Goal: Information Seeking & Learning: Learn about a topic

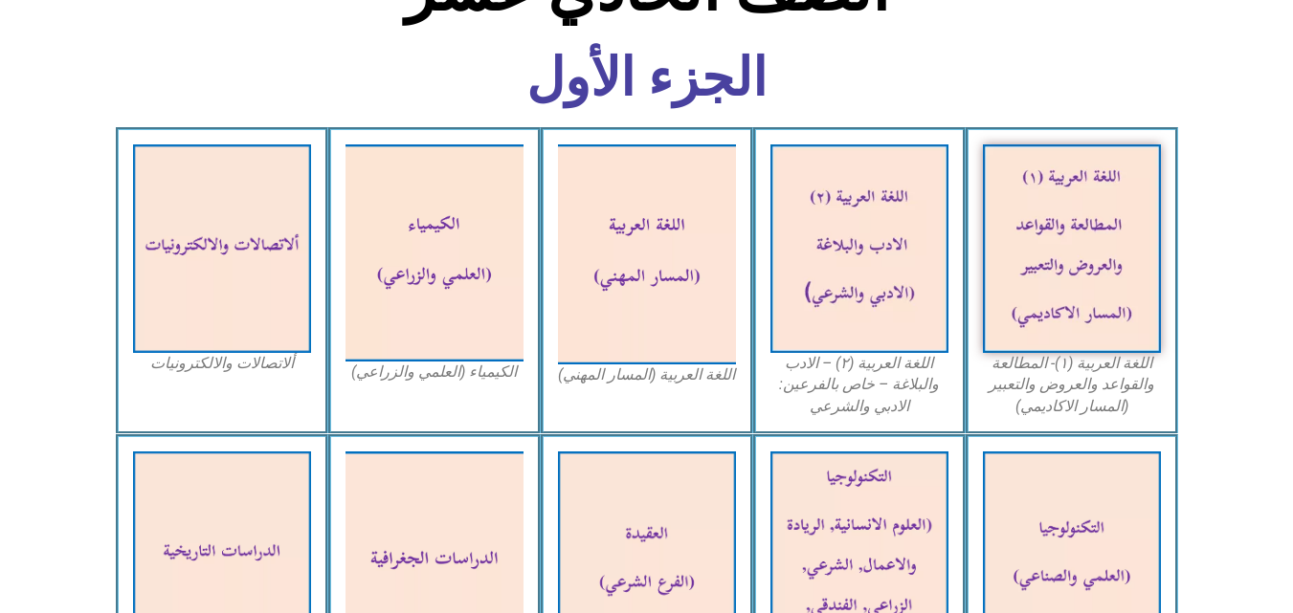
scroll to position [527, 0]
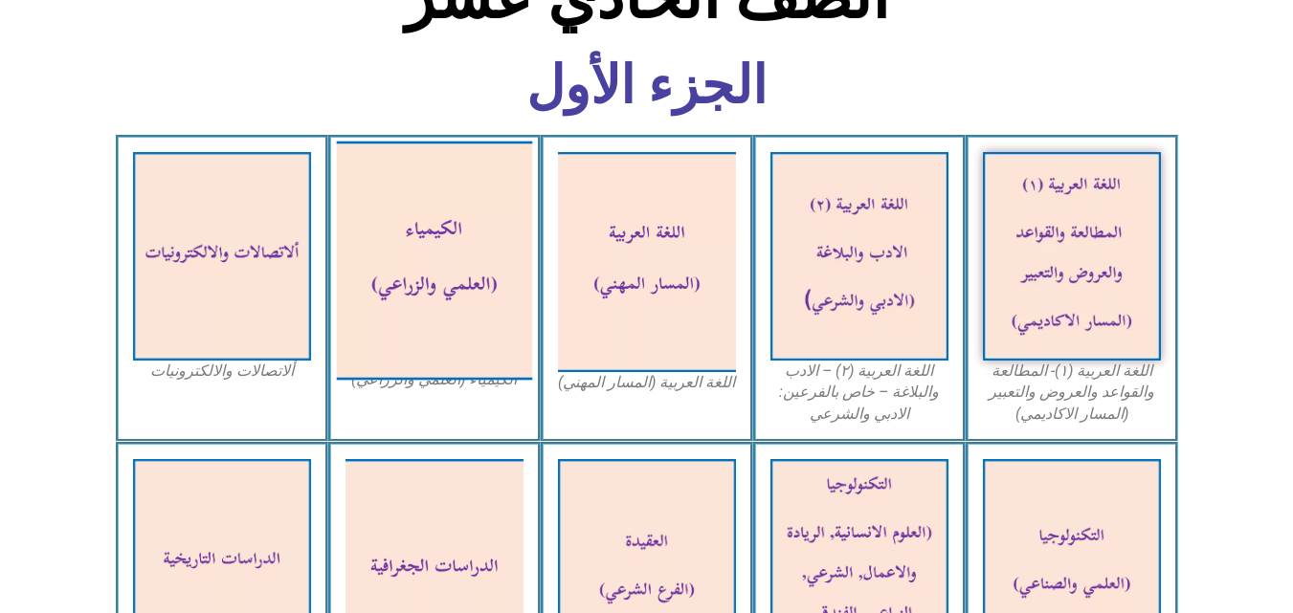
click at [507, 300] on img at bounding box center [434, 260] width 196 height 239
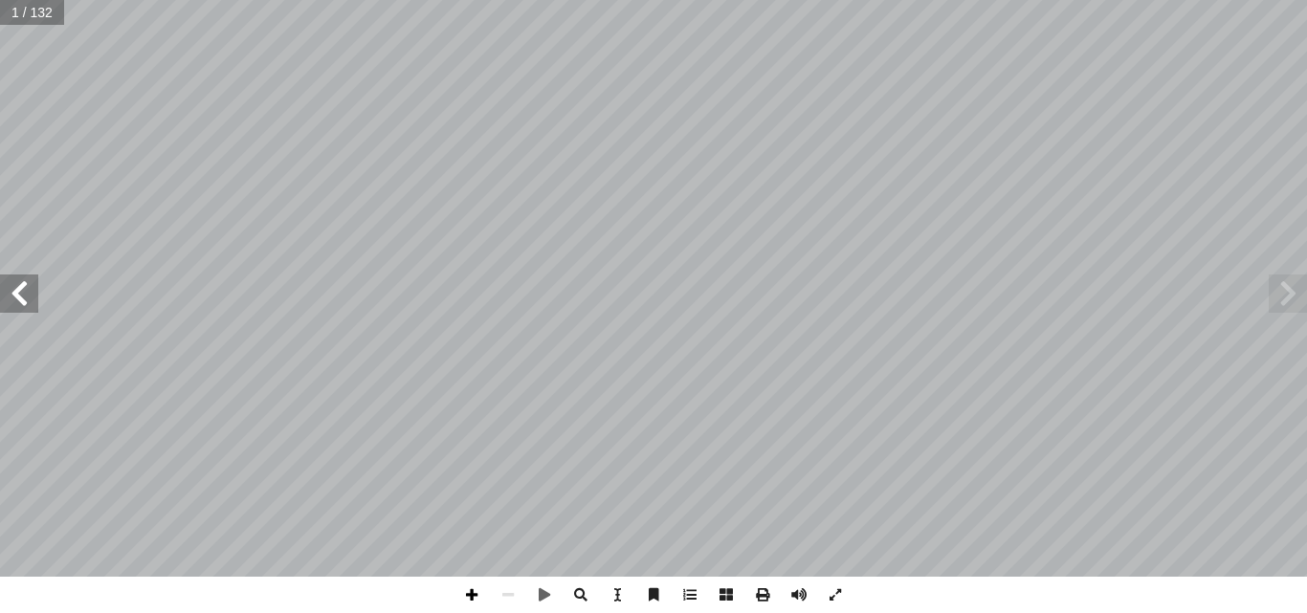
click at [478, 589] on span at bounding box center [472, 595] width 36 height 36
click at [501, 597] on span at bounding box center [508, 595] width 36 height 36
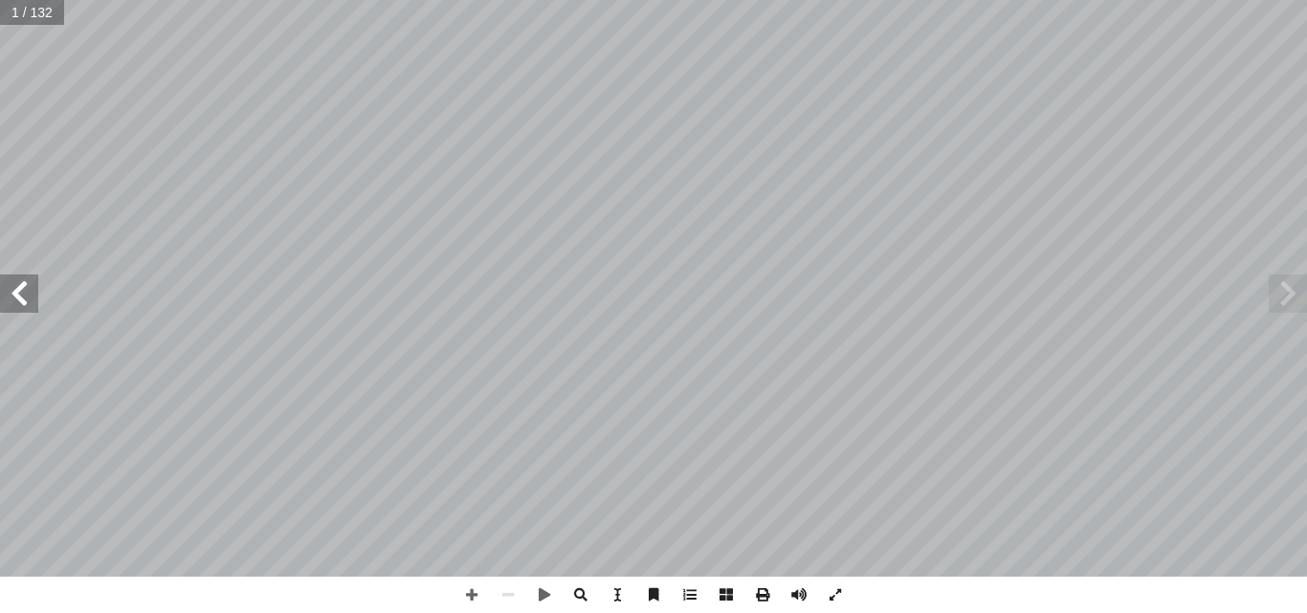
click at [36, 297] on span at bounding box center [19, 294] width 38 height 38
click at [25, 311] on span at bounding box center [19, 294] width 38 height 38
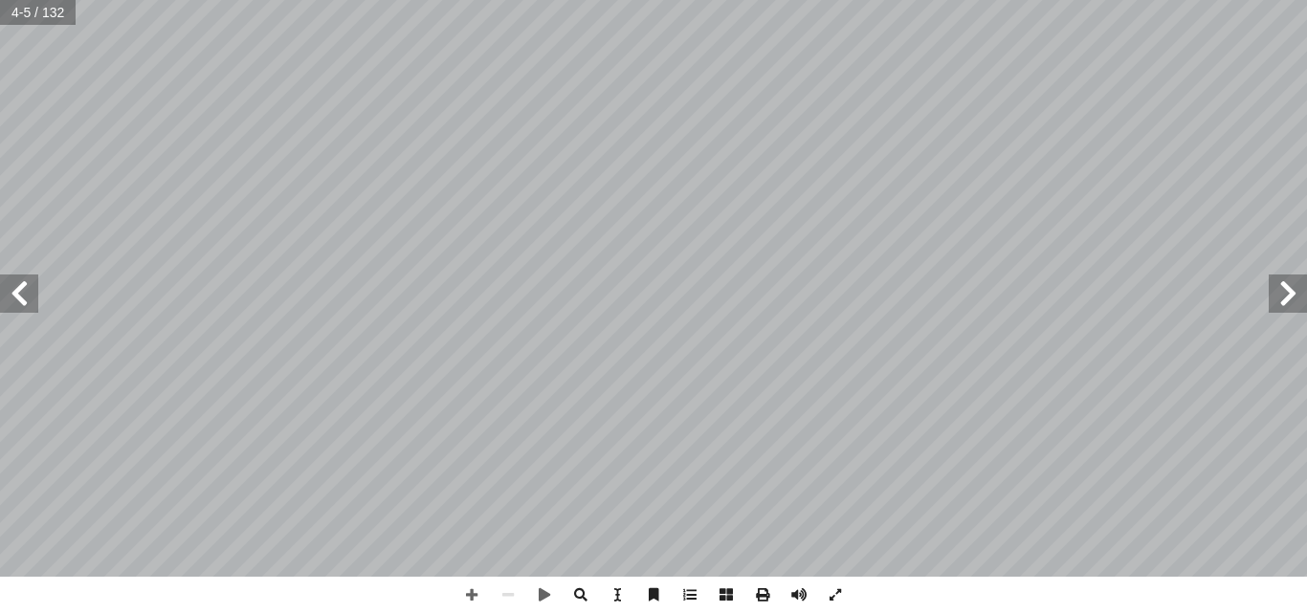
click at [25, 311] on span at bounding box center [19, 294] width 38 height 38
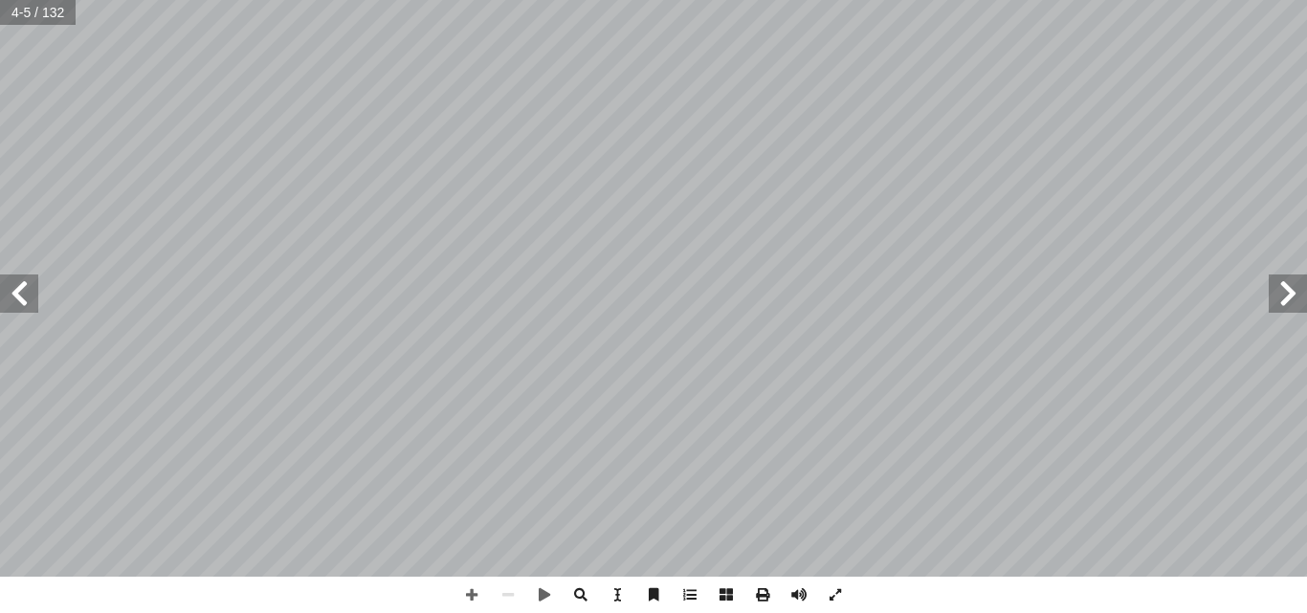
click at [25, 311] on span at bounding box center [19, 294] width 38 height 38
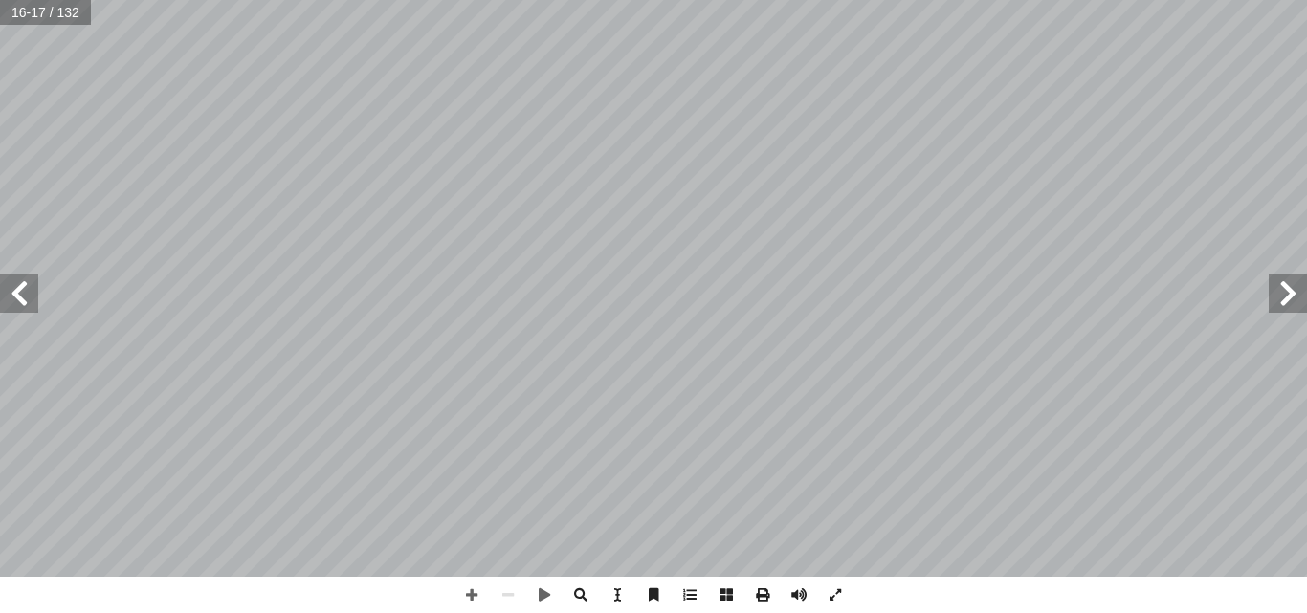
click at [25, 311] on span at bounding box center [19, 294] width 38 height 38
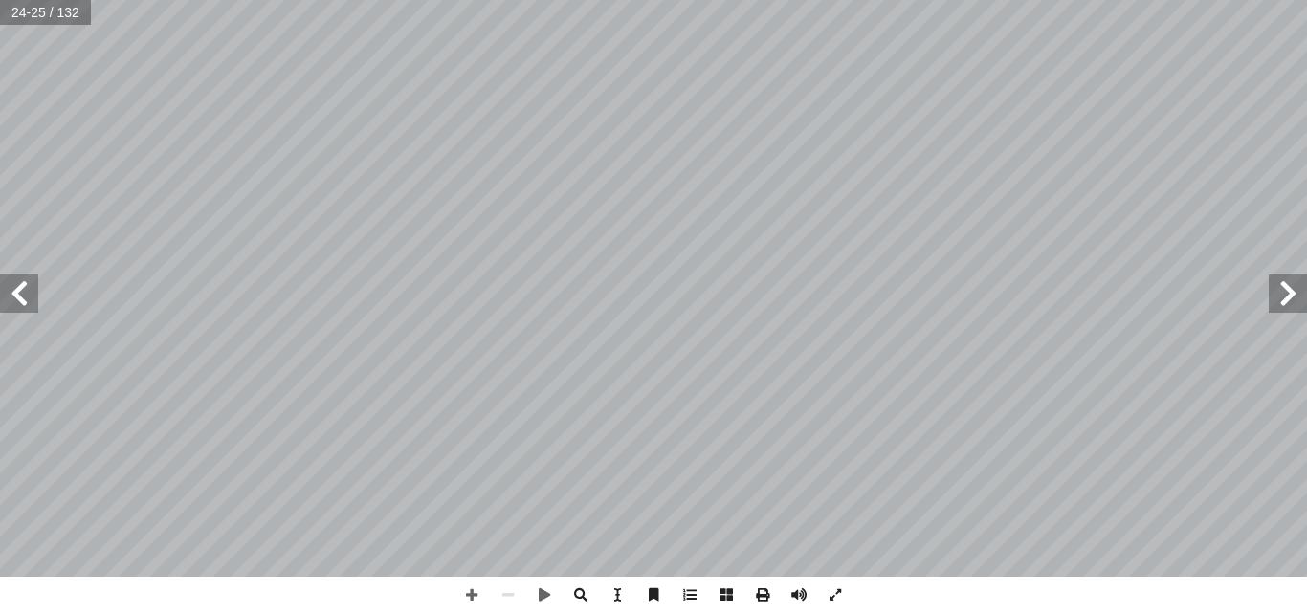
click at [25, 311] on span at bounding box center [19, 294] width 38 height 38
click at [1295, 306] on span at bounding box center [1288, 294] width 38 height 38
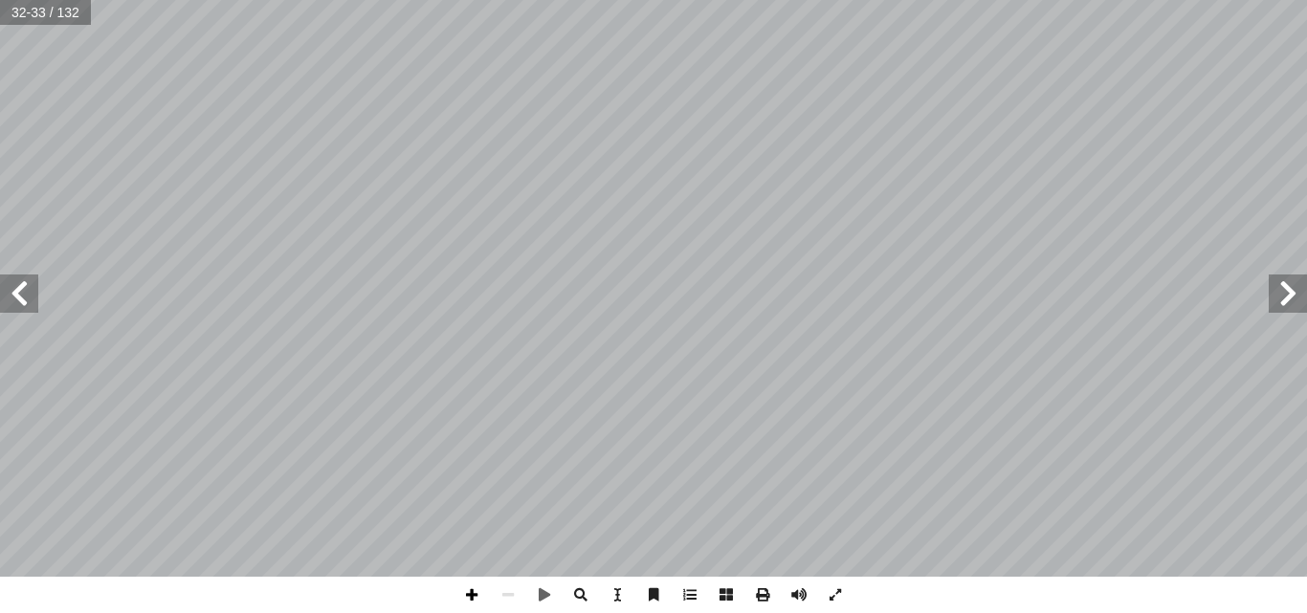
click at [481, 596] on span at bounding box center [472, 595] width 36 height 36
click at [7, 311] on span at bounding box center [19, 294] width 38 height 38
click at [1297, 297] on span at bounding box center [1288, 294] width 38 height 38
